Goal: Task Accomplishment & Management: Manage account settings

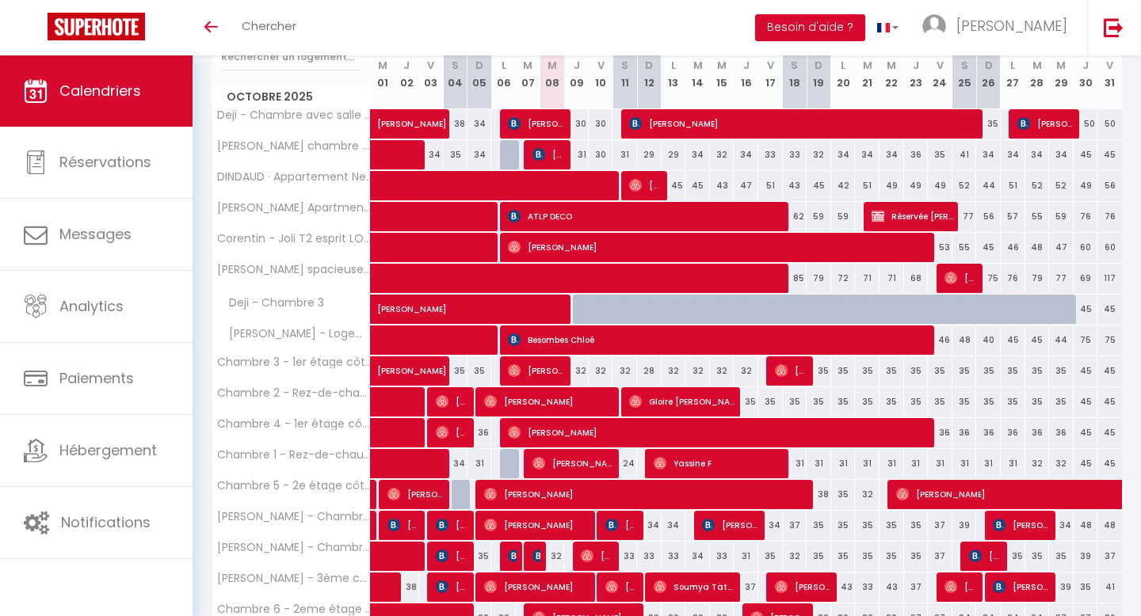
scroll to position [273, 0]
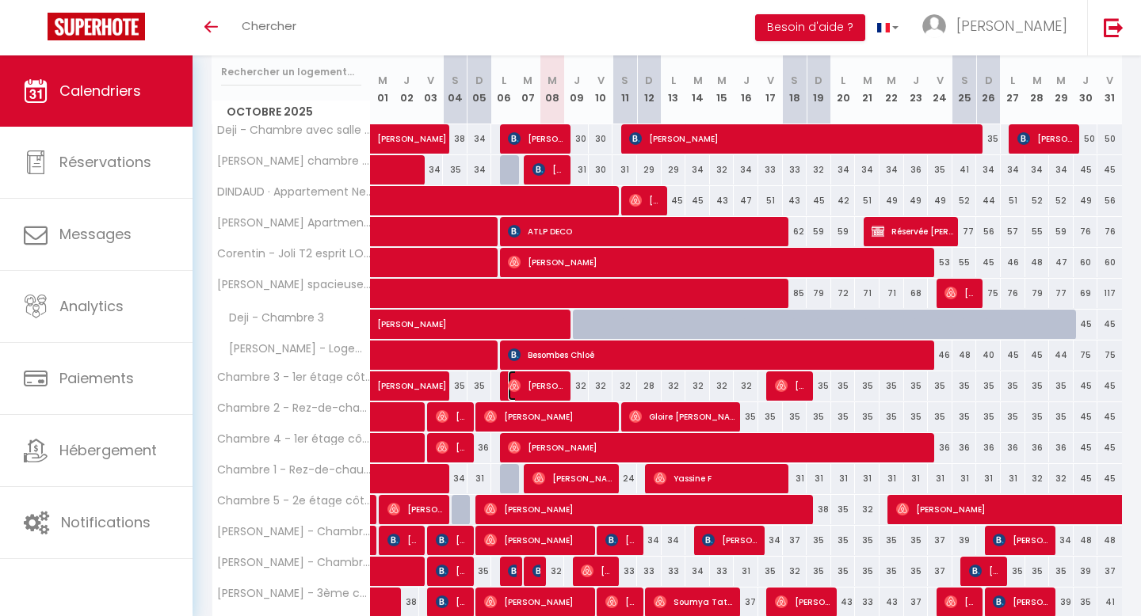
click at [546, 384] on span "[PERSON_NAME]" at bounding box center [536, 386] width 57 height 30
select select "OK"
select select "0"
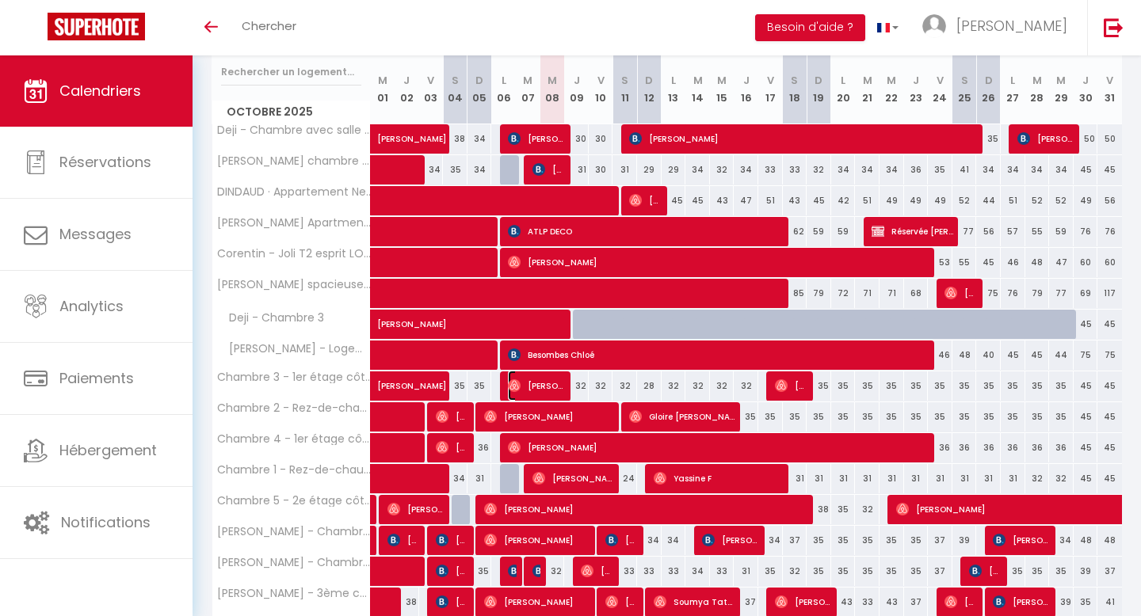
select select "1"
select select
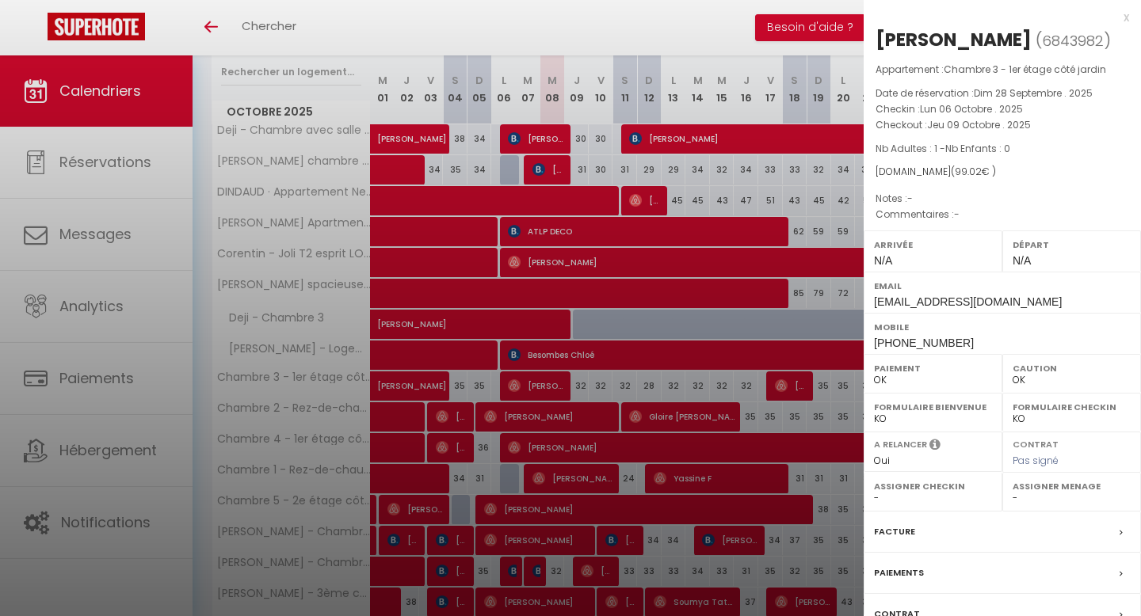
click at [1122, 21] on div "x" at bounding box center [996, 17] width 265 height 19
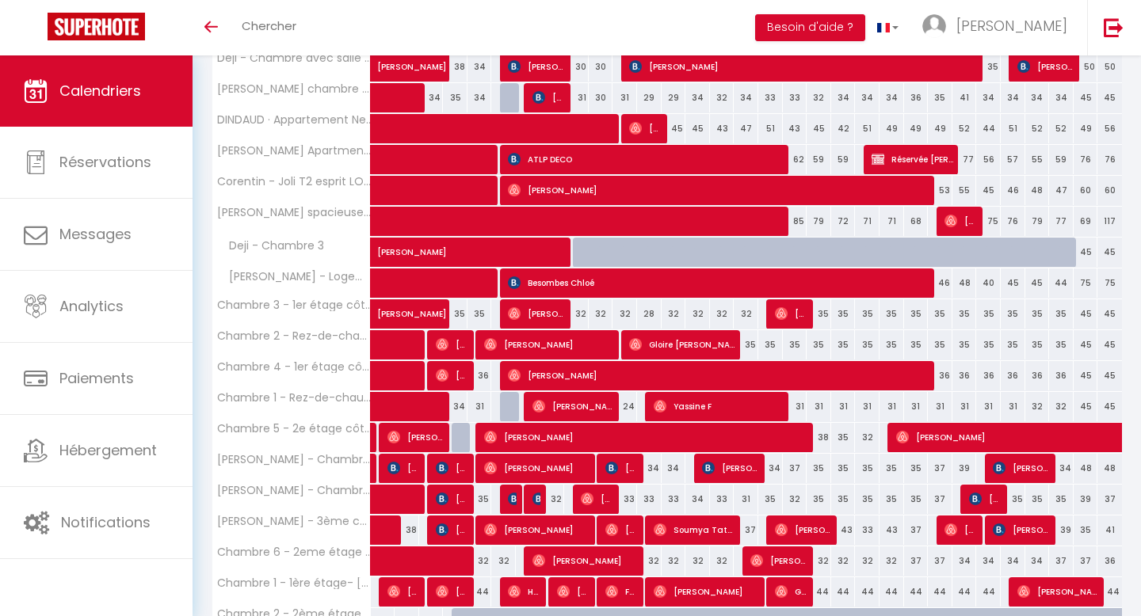
scroll to position [346, 0]
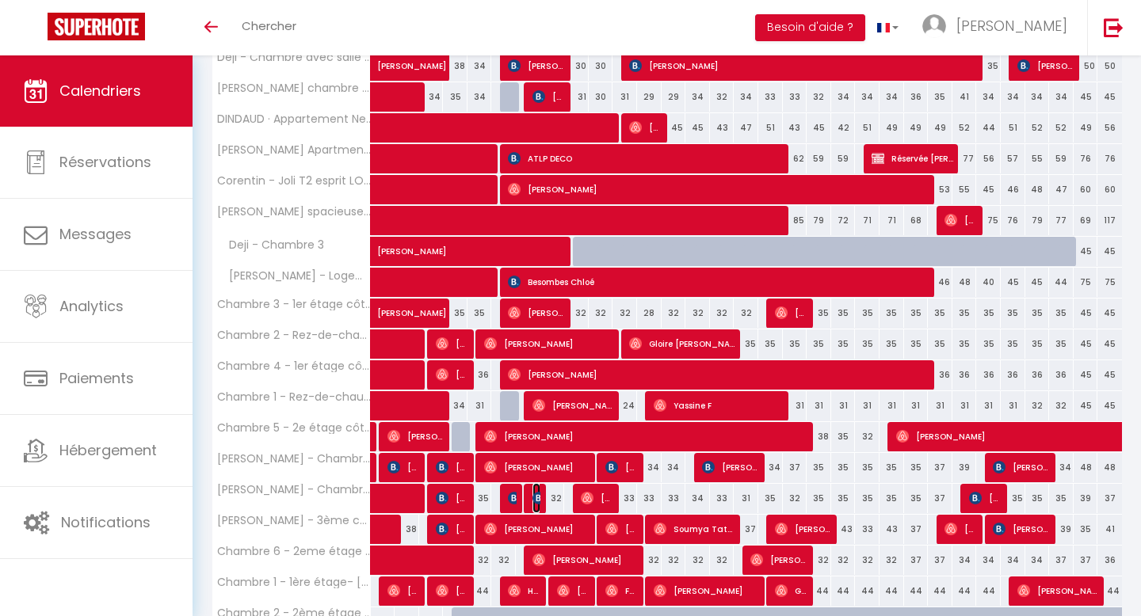
click at [536, 485] on span "[PERSON_NAME]" at bounding box center [536, 498] width 8 height 30
select select "KO"
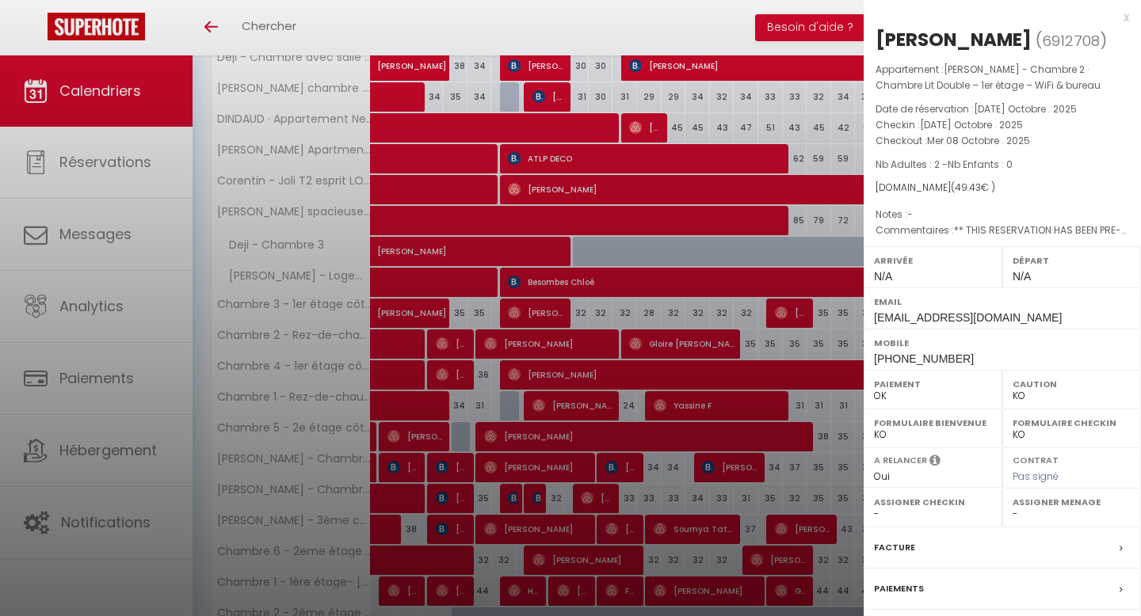
click at [1124, 22] on div "x" at bounding box center [996, 17] width 265 height 19
